Goal: Go to known website: Go to known website

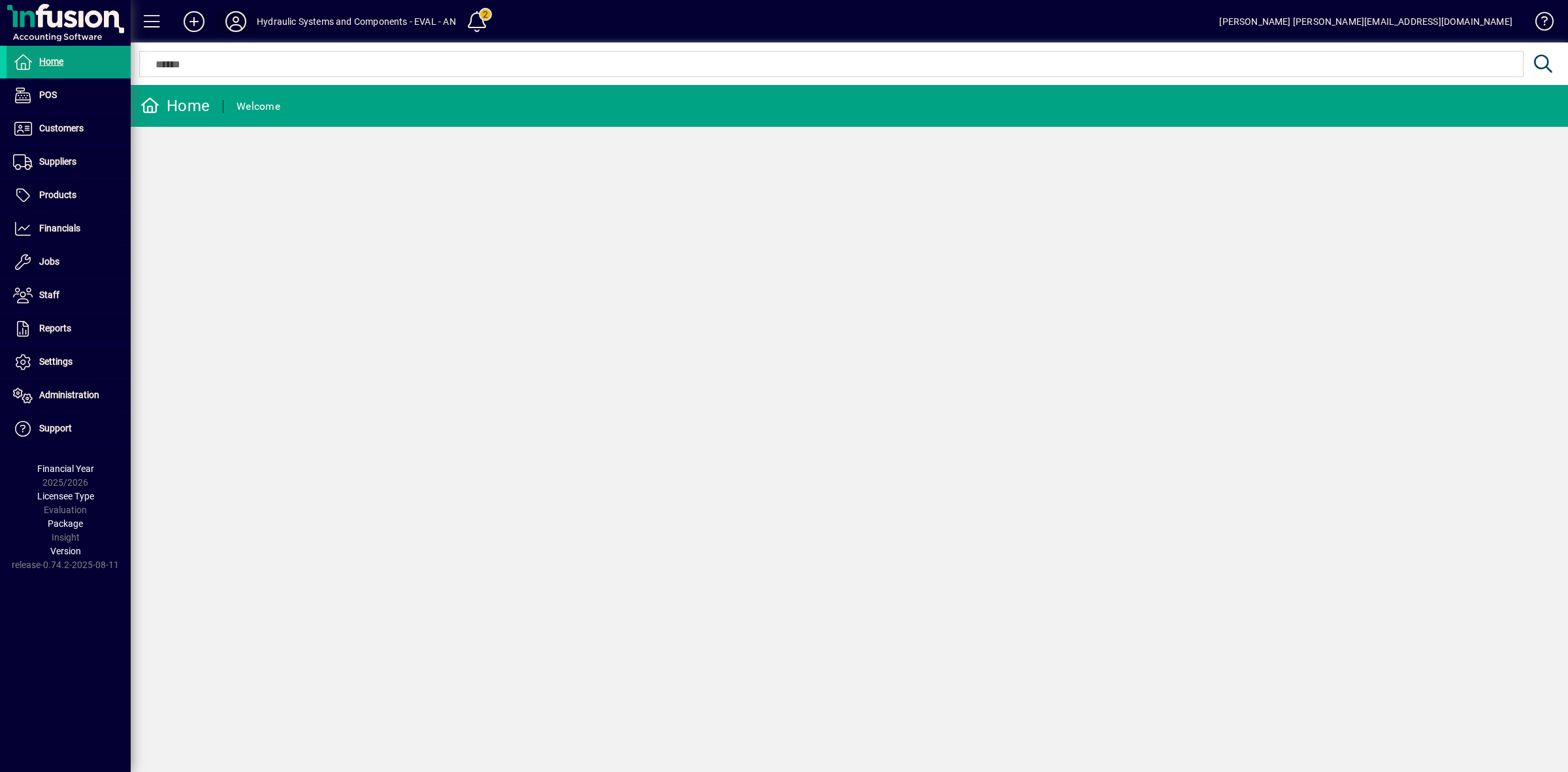
click at [237, 17] on icon at bounding box center [235, 21] width 26 height 21
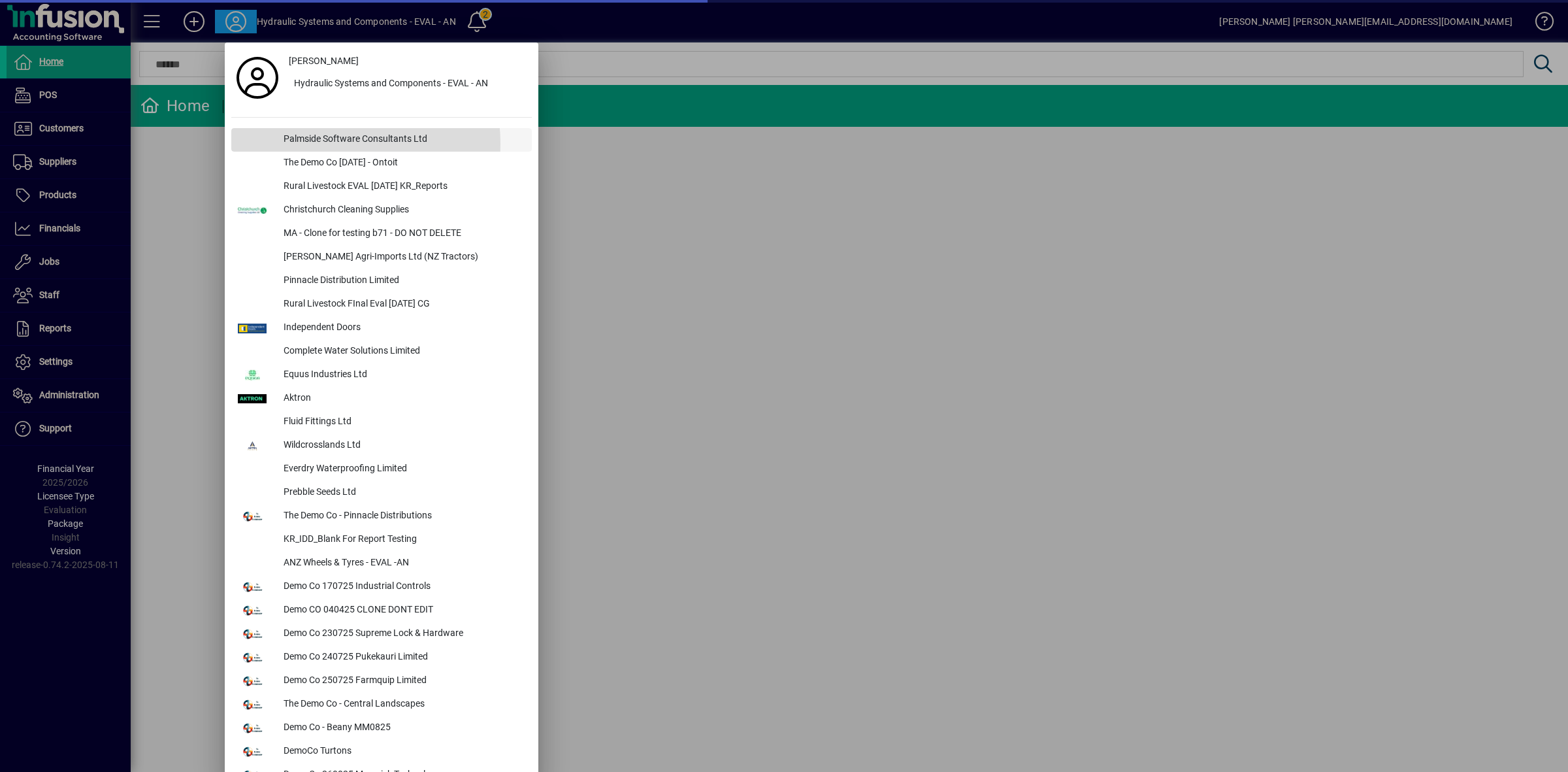
click at [314, 144] on div "Palmside Software Consultants Ltd" at bounding box center [402, 140] width 259 height 24
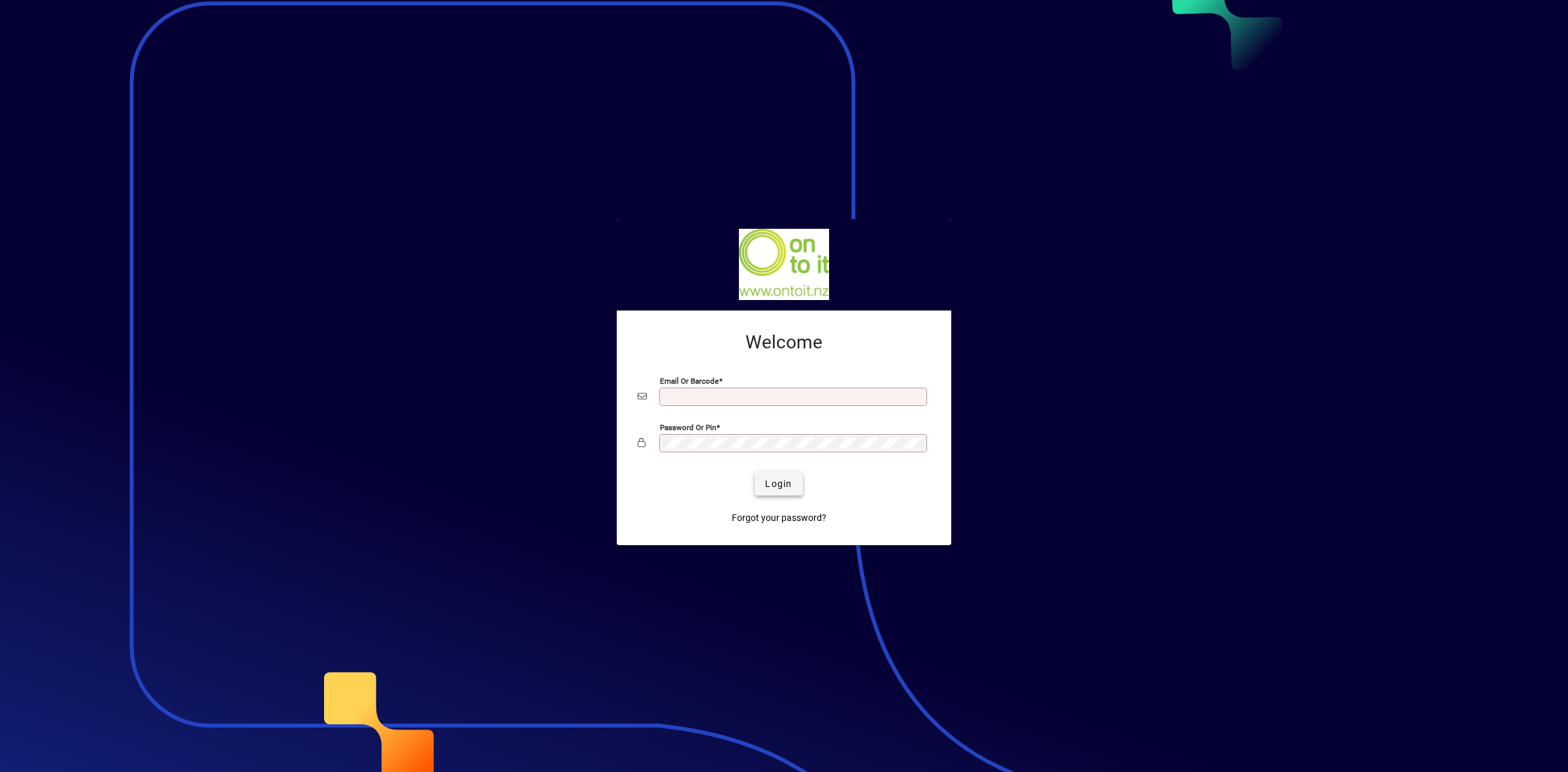
type input "**********"
click at [782, 483] on span "Login" at bounding box center [778, 483] width 27 height 13
